Goal: Find specific page/section: Find specific page/section

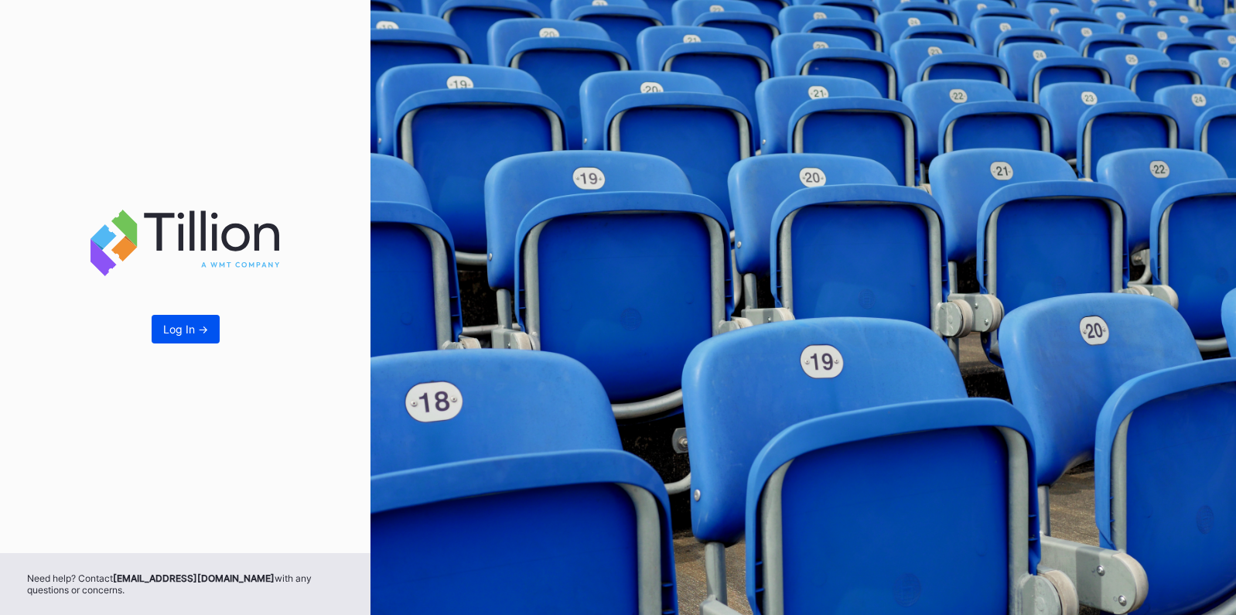
click at [170, 327] on div "Log In ->" at bounding box center [185, 329] width 45 height 13
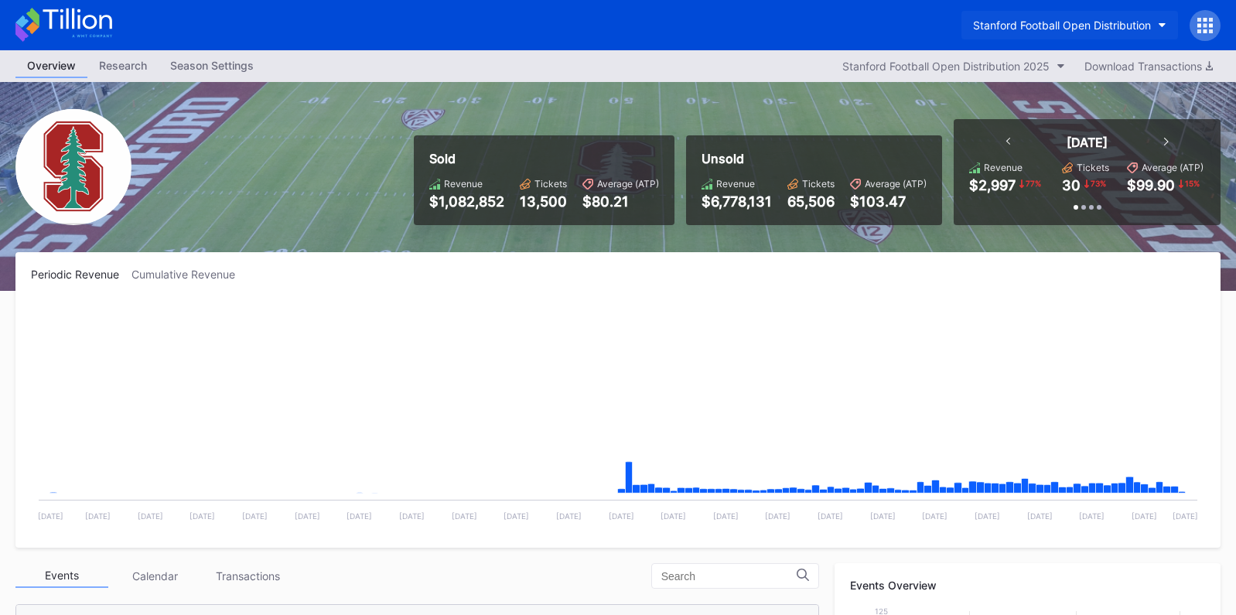
click at [1031, 19] on div "Stanford Football Open Distribution" at bounding box center [1062, 25] width 178 height 13
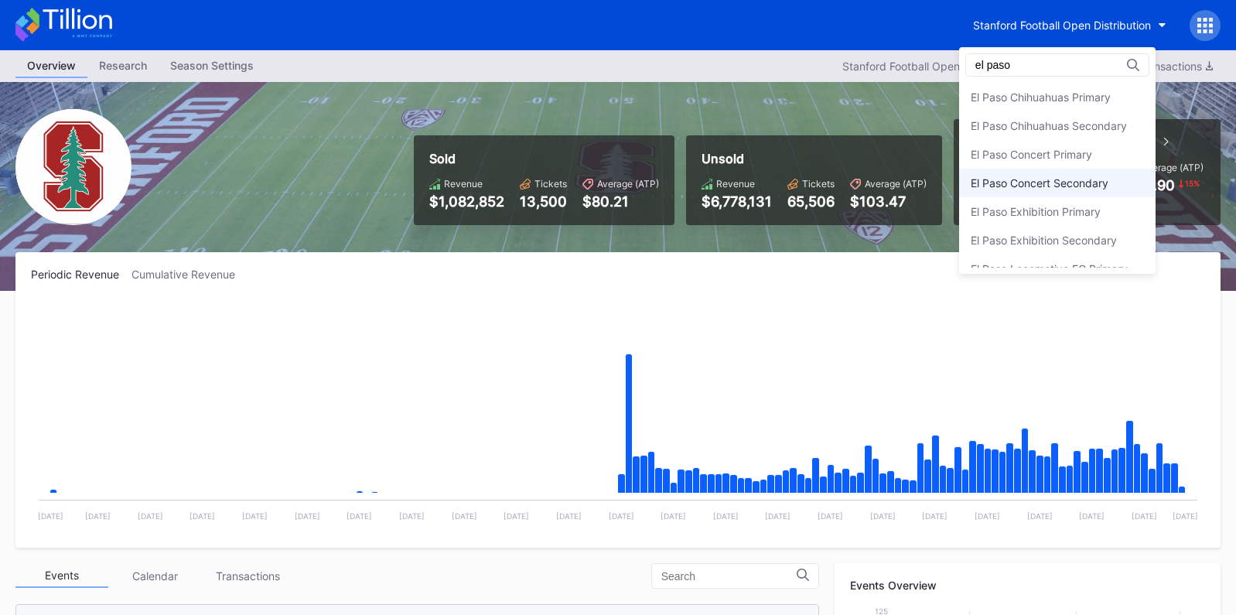
type input "el paso"
click at [1083, 172] on div "El Paso Concert Secondary" at bounding box center [1057, 183] width 197 height 29
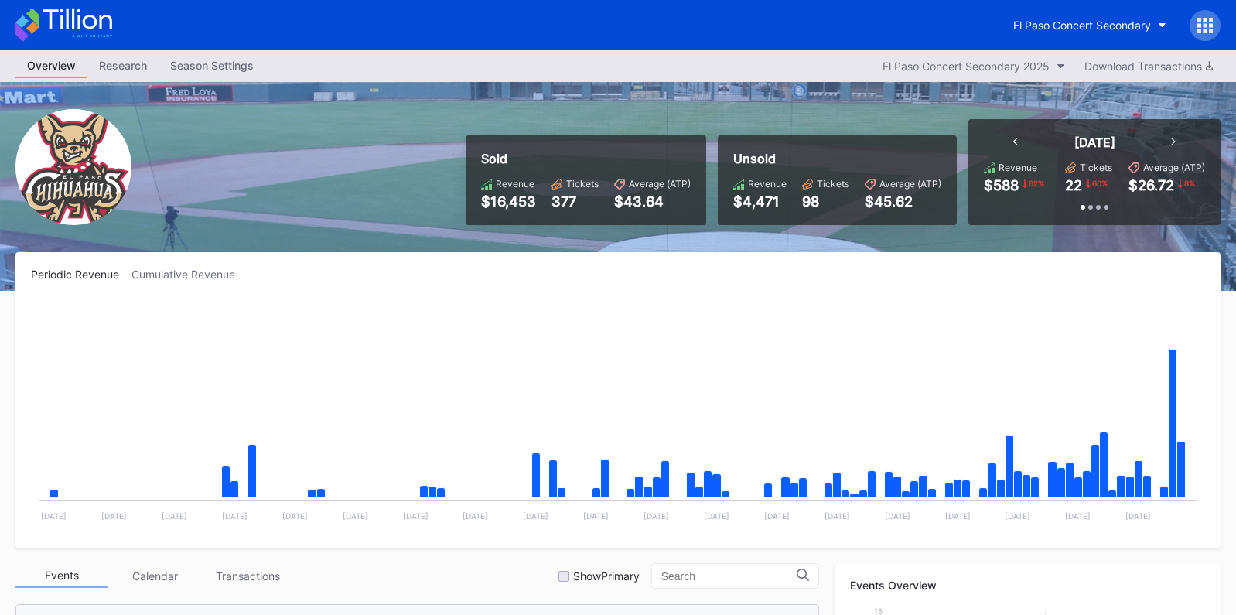
click at [1199, 19] on icon at bounding box center [1200, 20] width 4 height 4
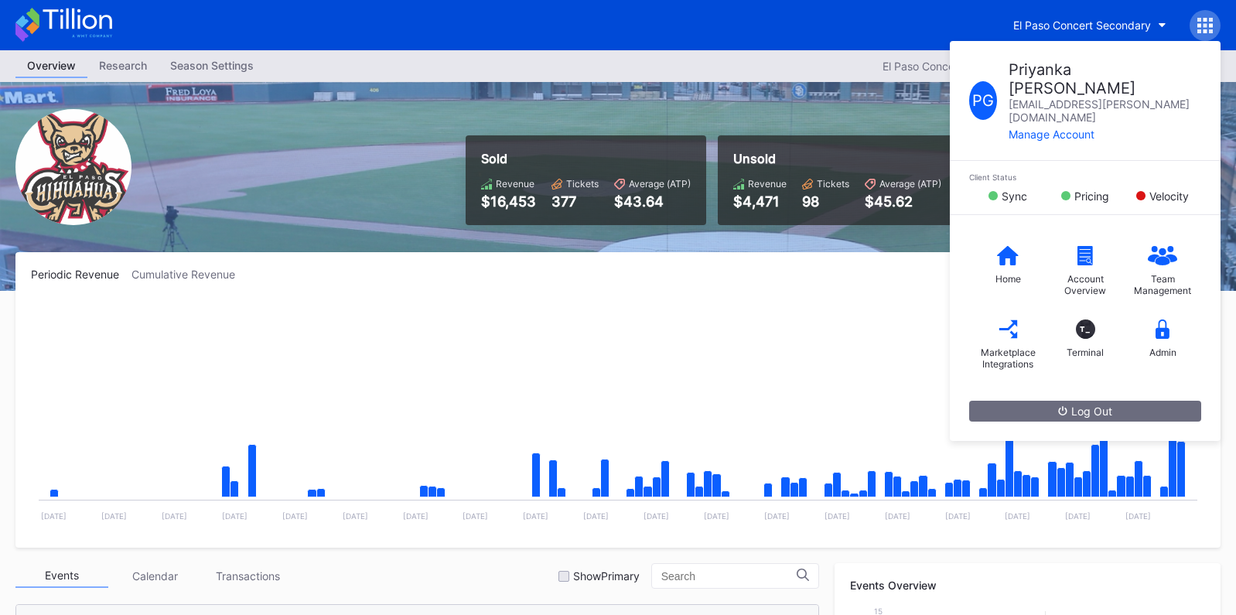
scroll to position [125, 0]
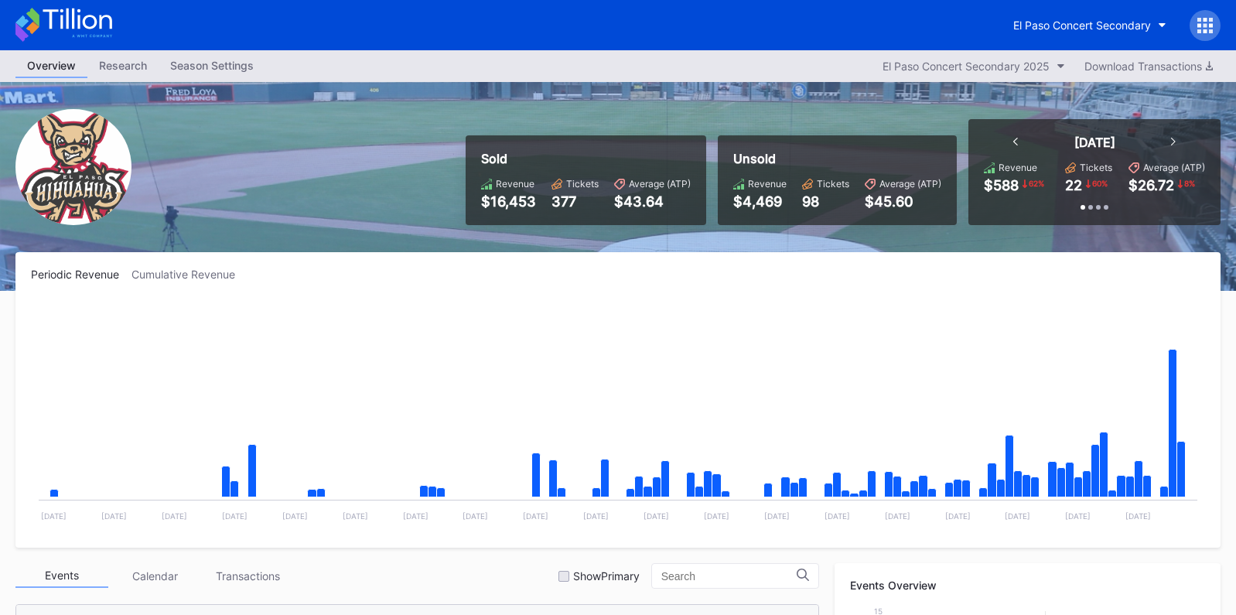
click at [1221, 29] on div "El Paso Concert Secondary" at bounding box center [618, 25] width 1236 height 50
click at [1212, 31] on icon at bounding box center [1211, 31] width 4 height 4
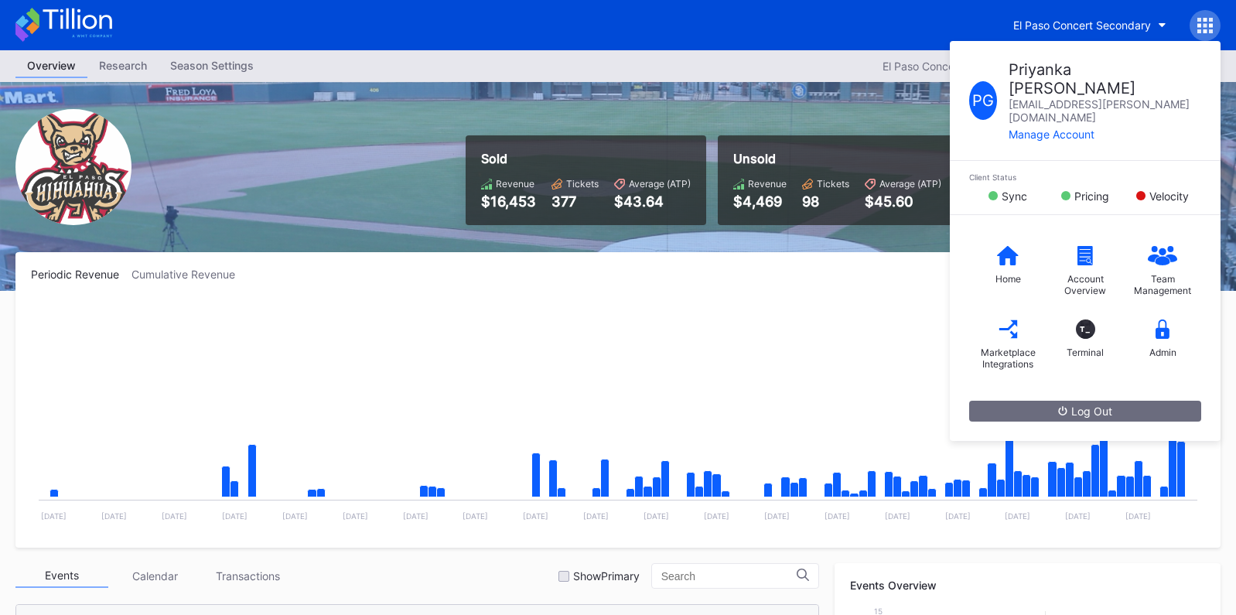
click at [880, 264] on div "Periodic Revenue Cumulative Revenue Created with Highcharts 11.2.0 Chart title …" at bounding box center [617, 400] width 1205 height 296
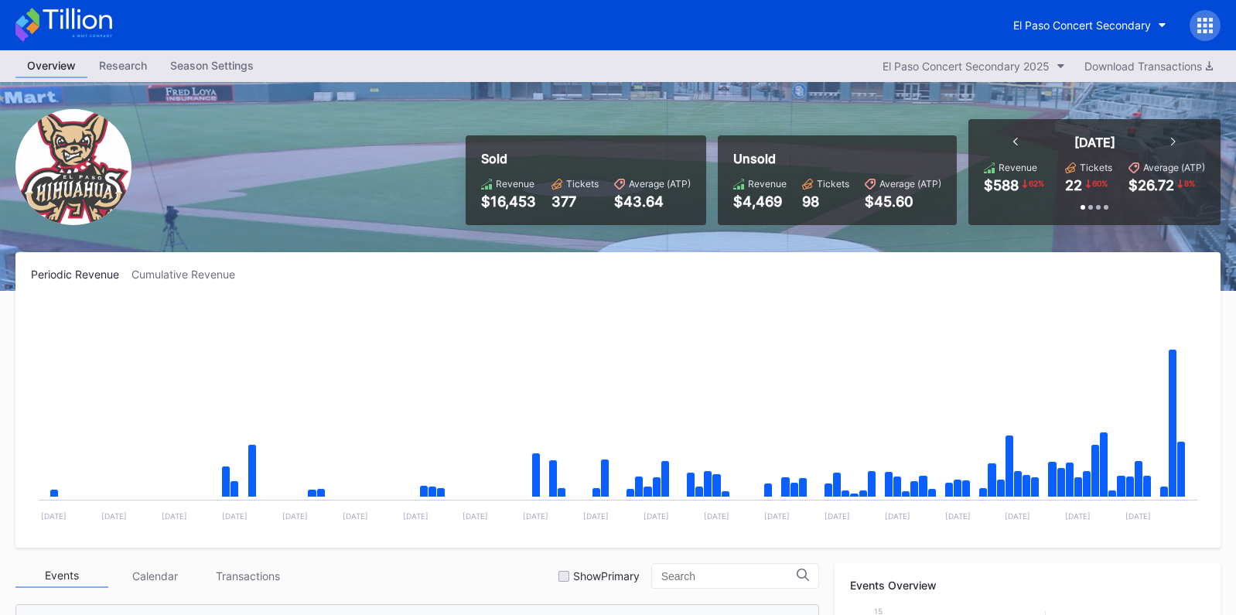
click at [870, 313] on rect "Chart title" at bounding box center [618, 416] width 1175 height 232
